Goal: Browse casually: Explore the website without a specific task or goal

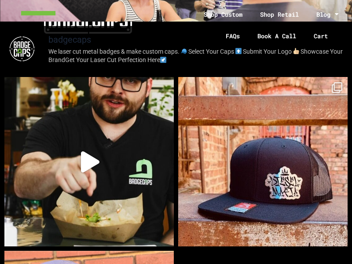
scroll to position [0, -4396]
